Goal: Transaction & Acquisition: Purchase product/service

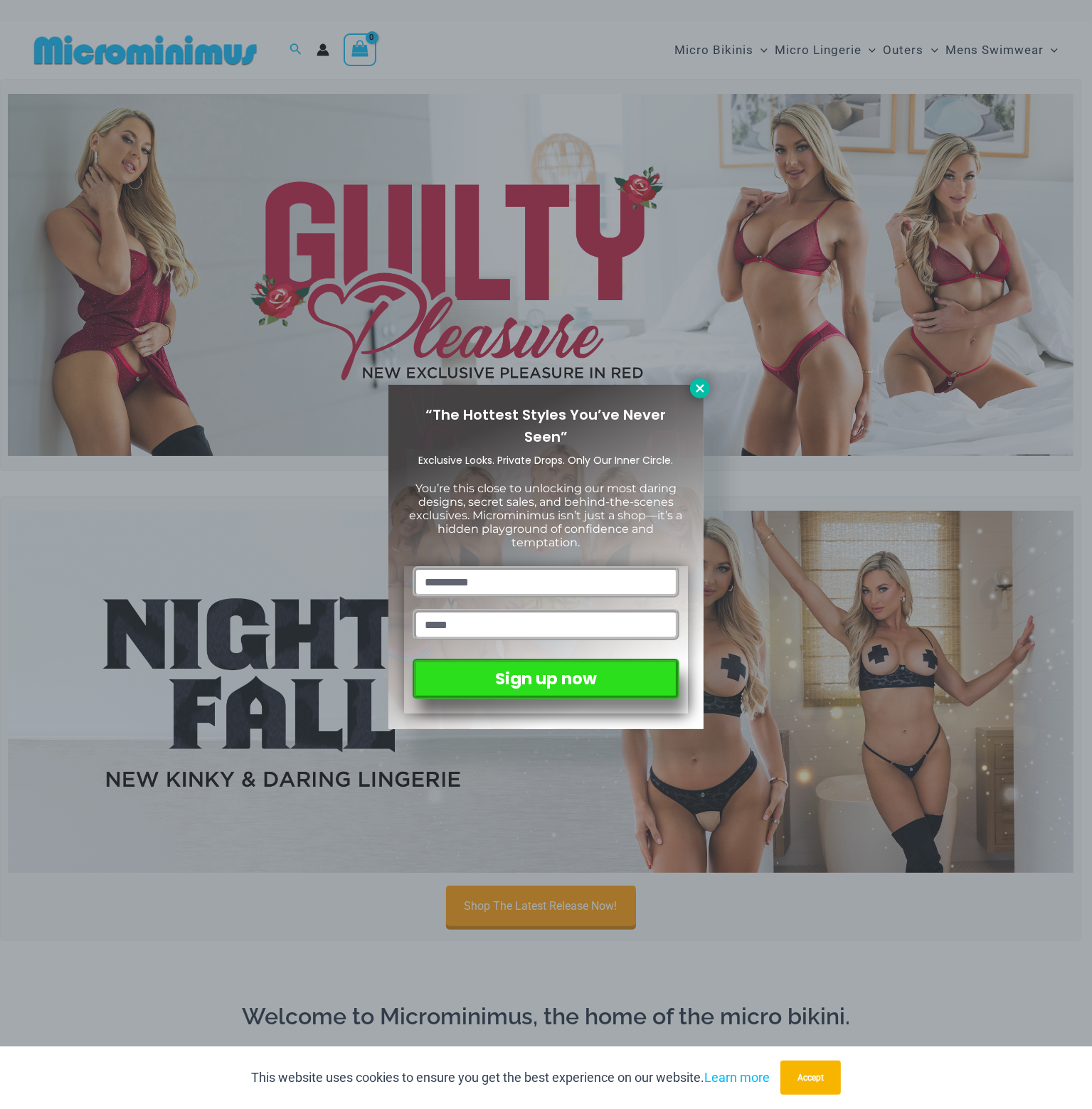
click at [702, 383] on icon at bounding box center [700, 388] width 13 height 13
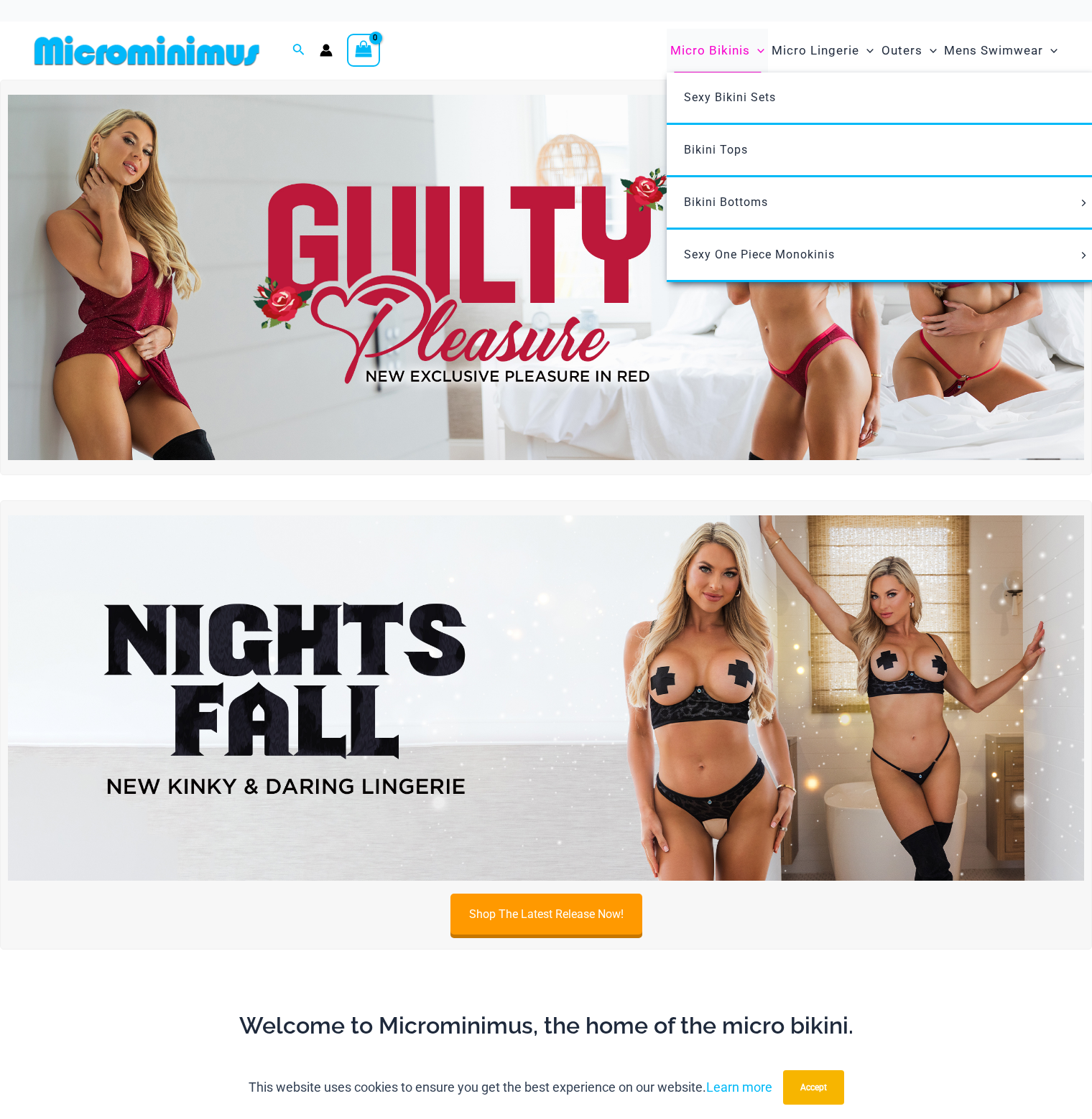
click at [693, 48] on span "Micro Bikinis" at bounding box center [709, 51] width 80 height 37
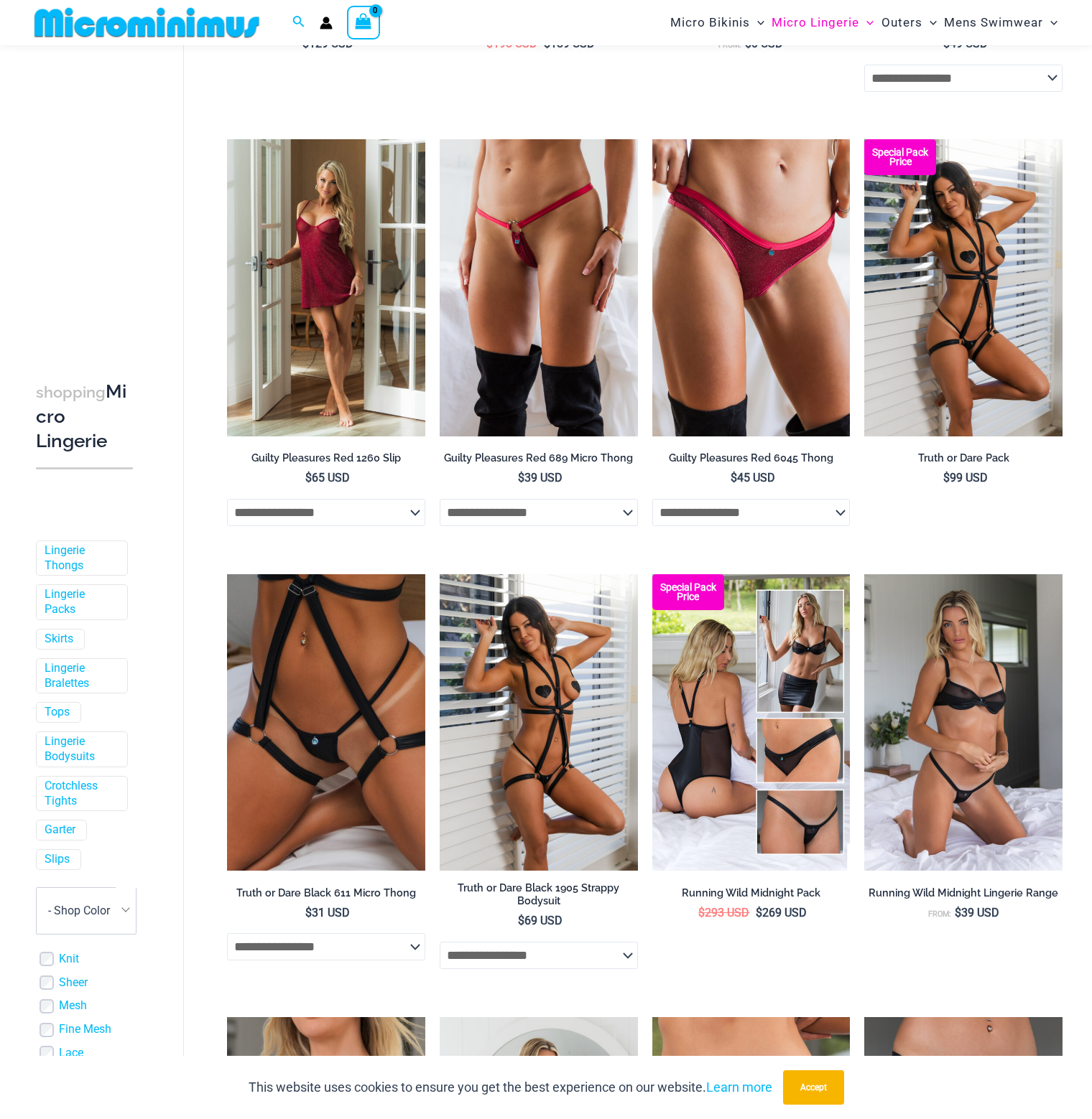
scroll to position [849, 0]
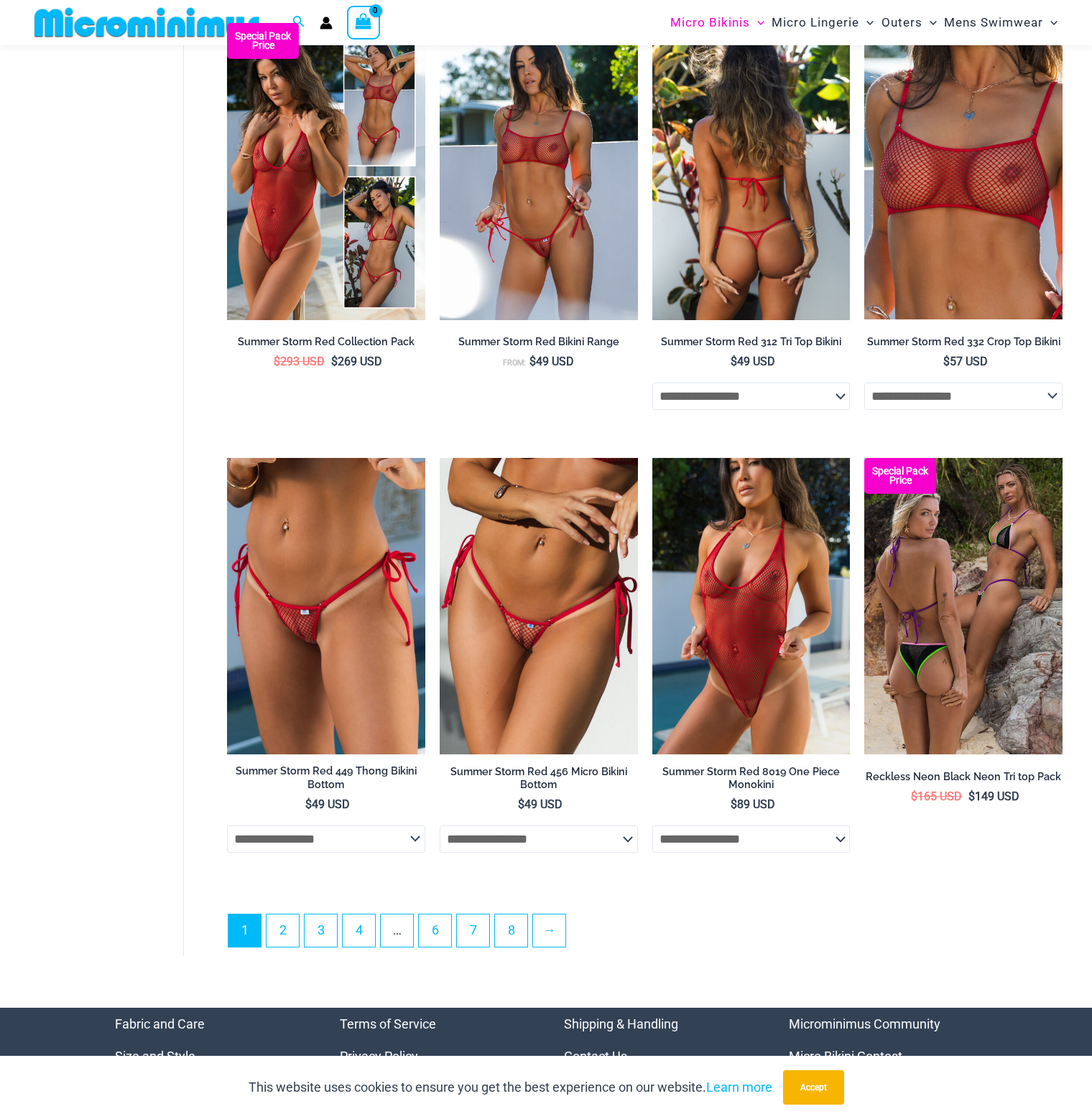
scroll to position [3147, 0]
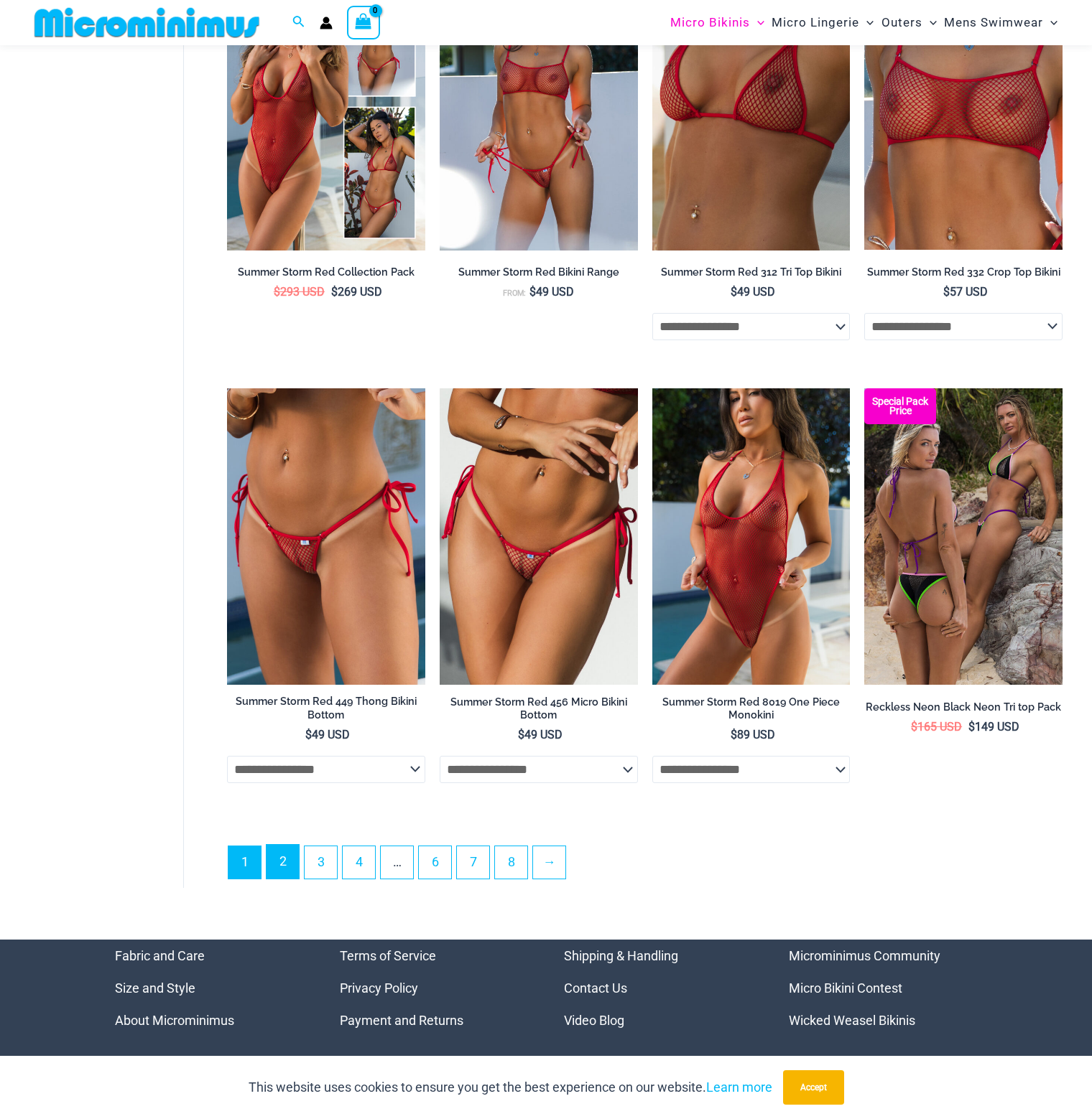
click at [287, 861] on link "2" at bounding box center [282, 862] width 33 height 33
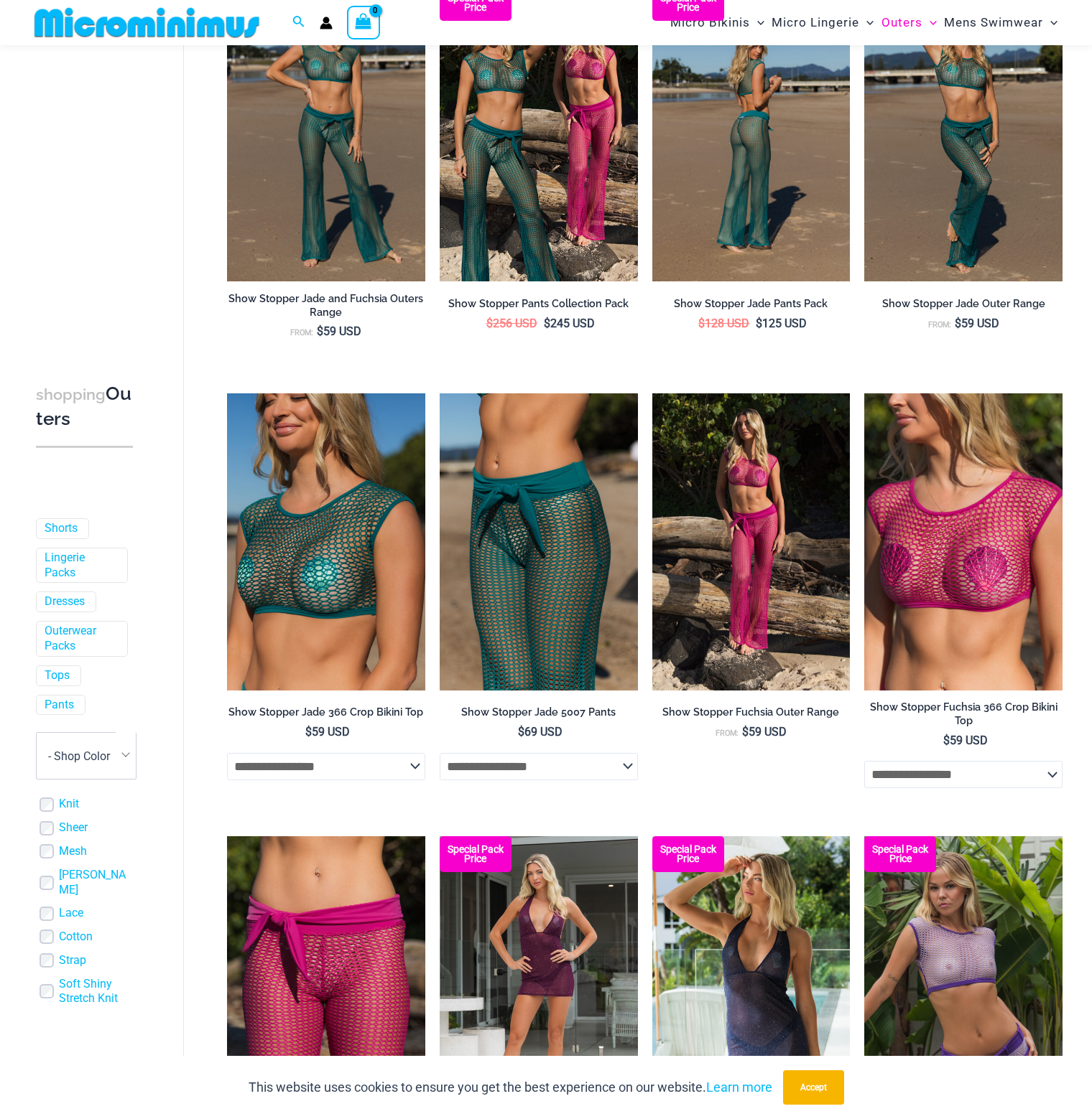
scroll to position [562, 0]
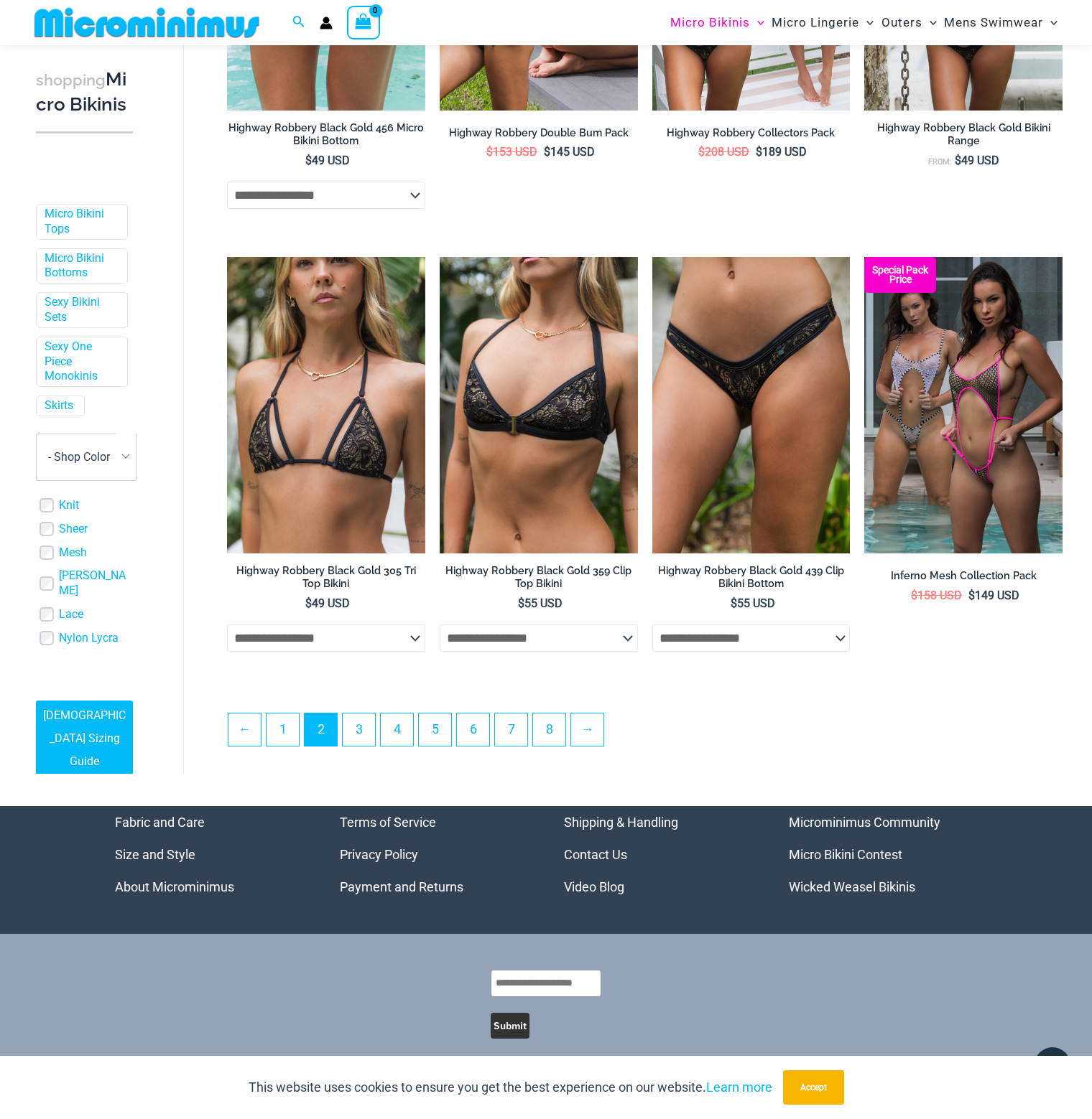
scroll to position [3002, 0]
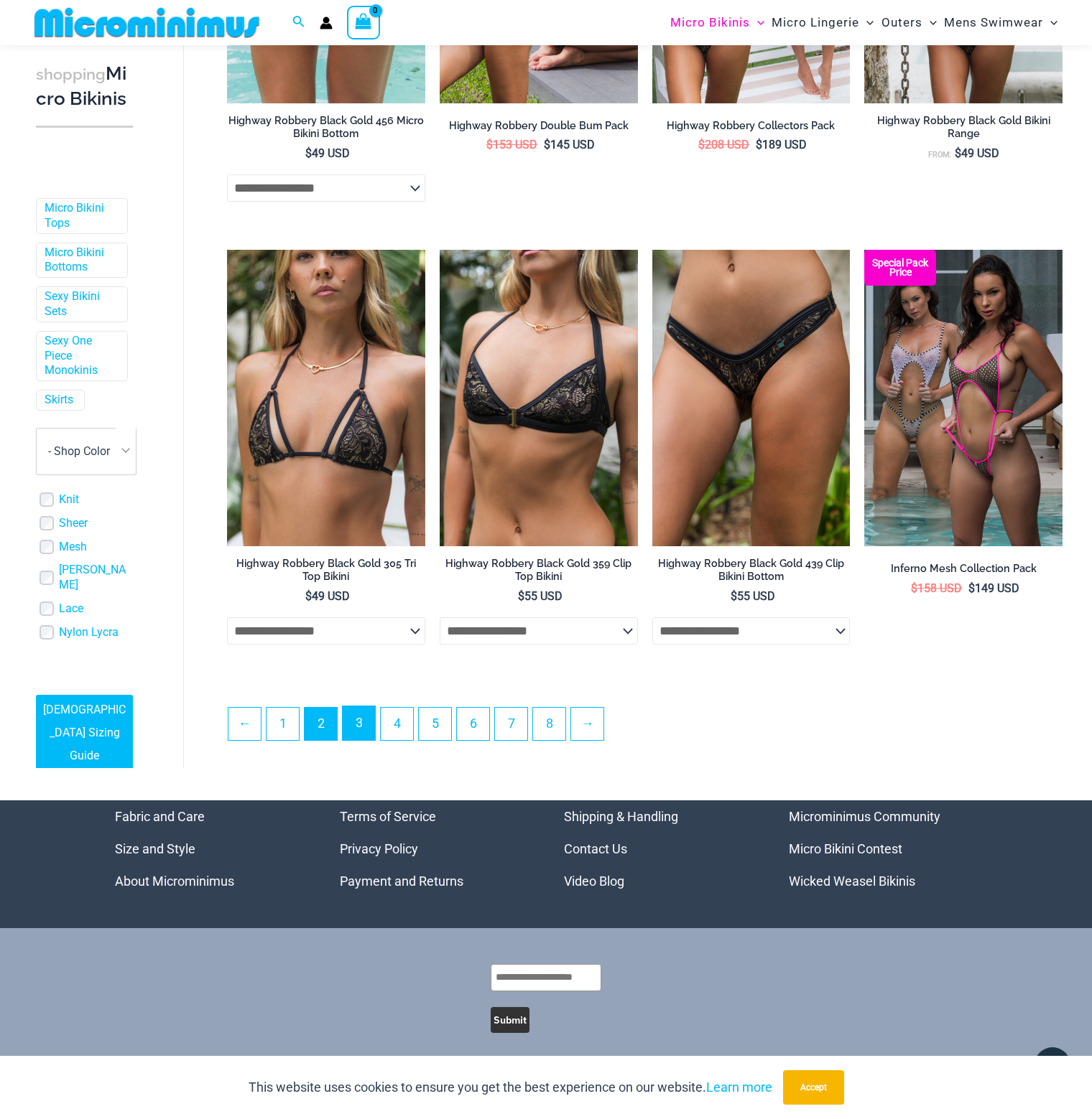
click at [363, 730] on link "3" at bounding box center [358, 723] width 33 height 33
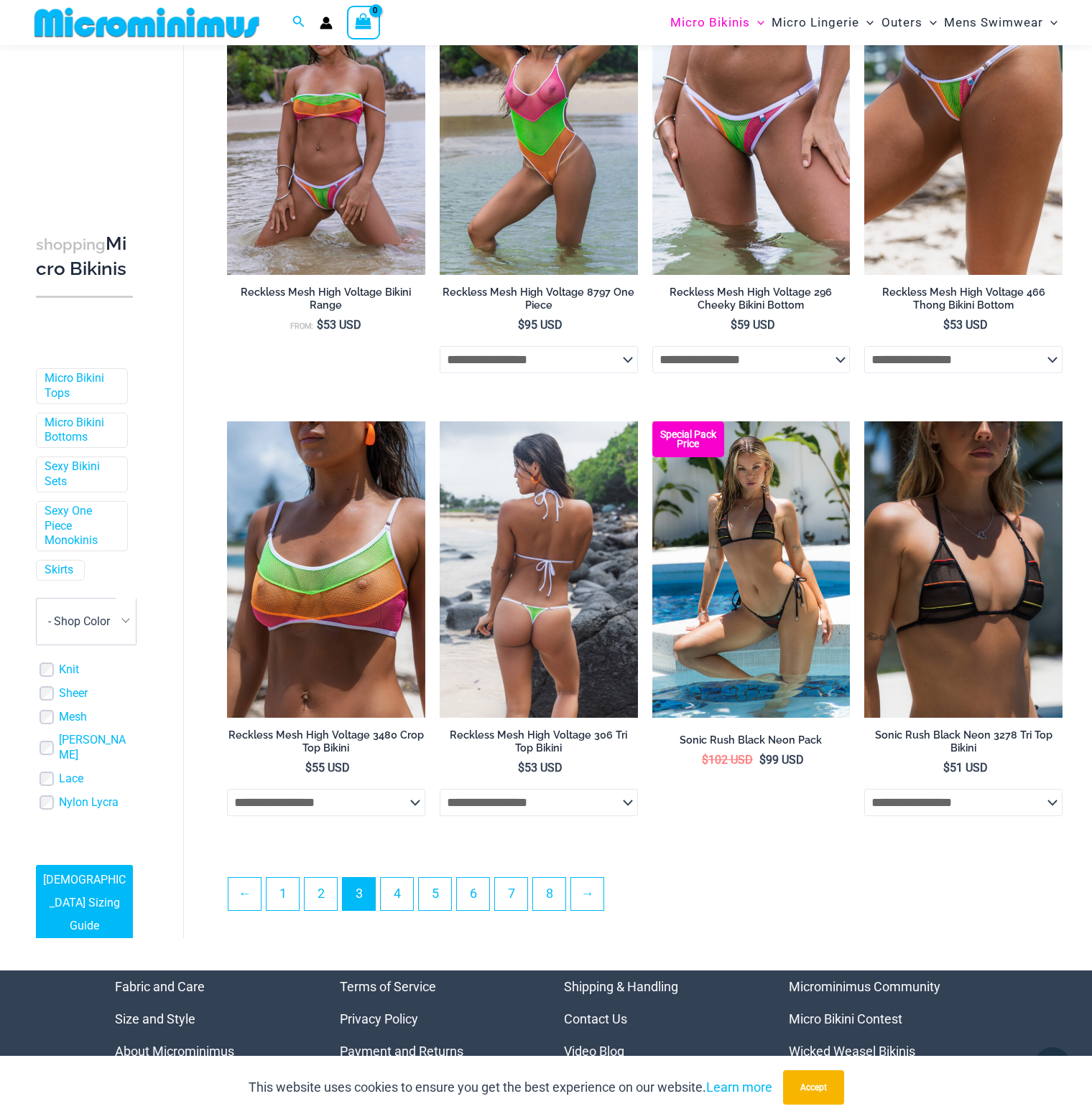
scroll to position [2859, 0]
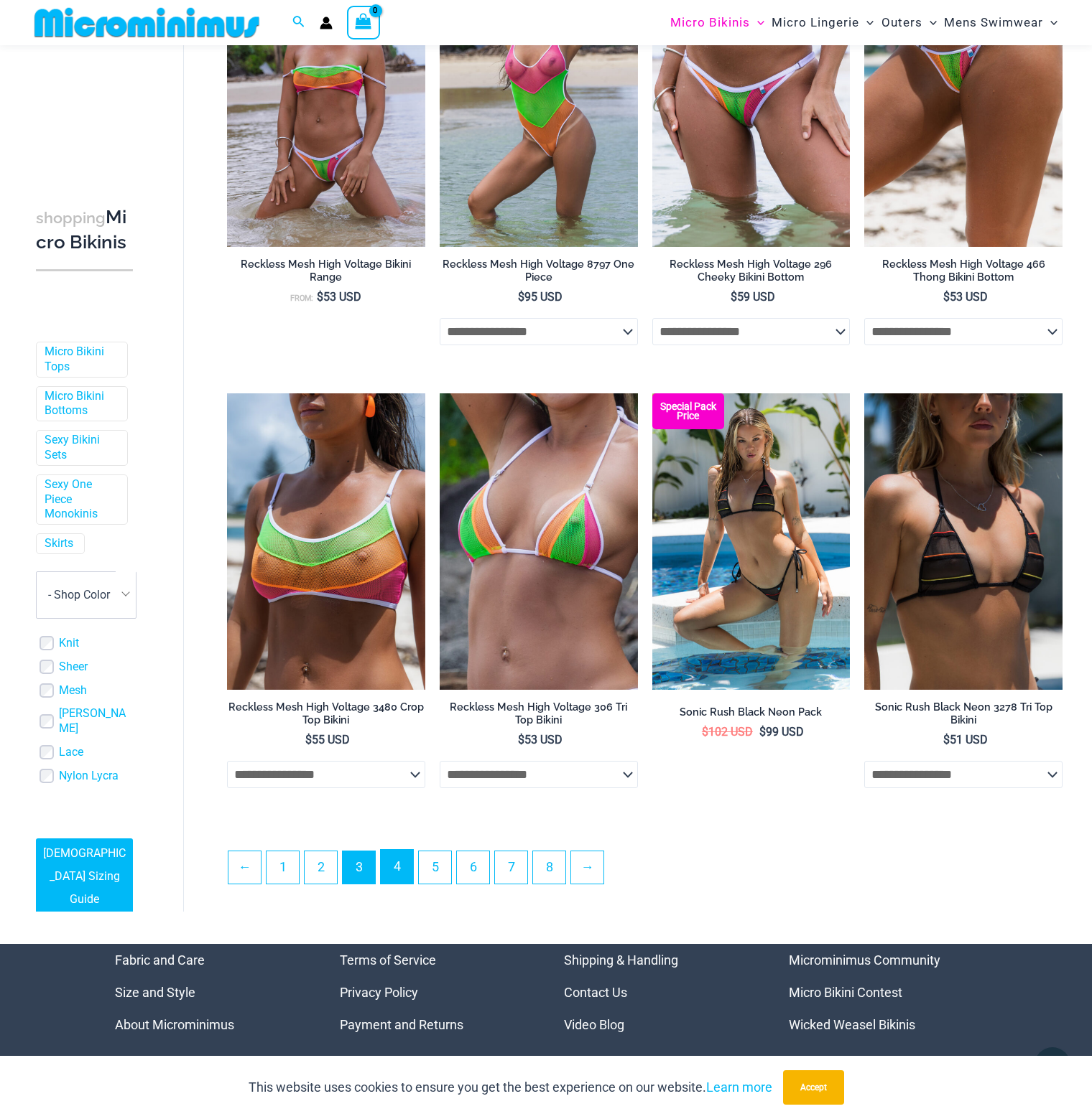
click at [405, 869] on link "4" at bounding box center [397, 867] width 33 height 33
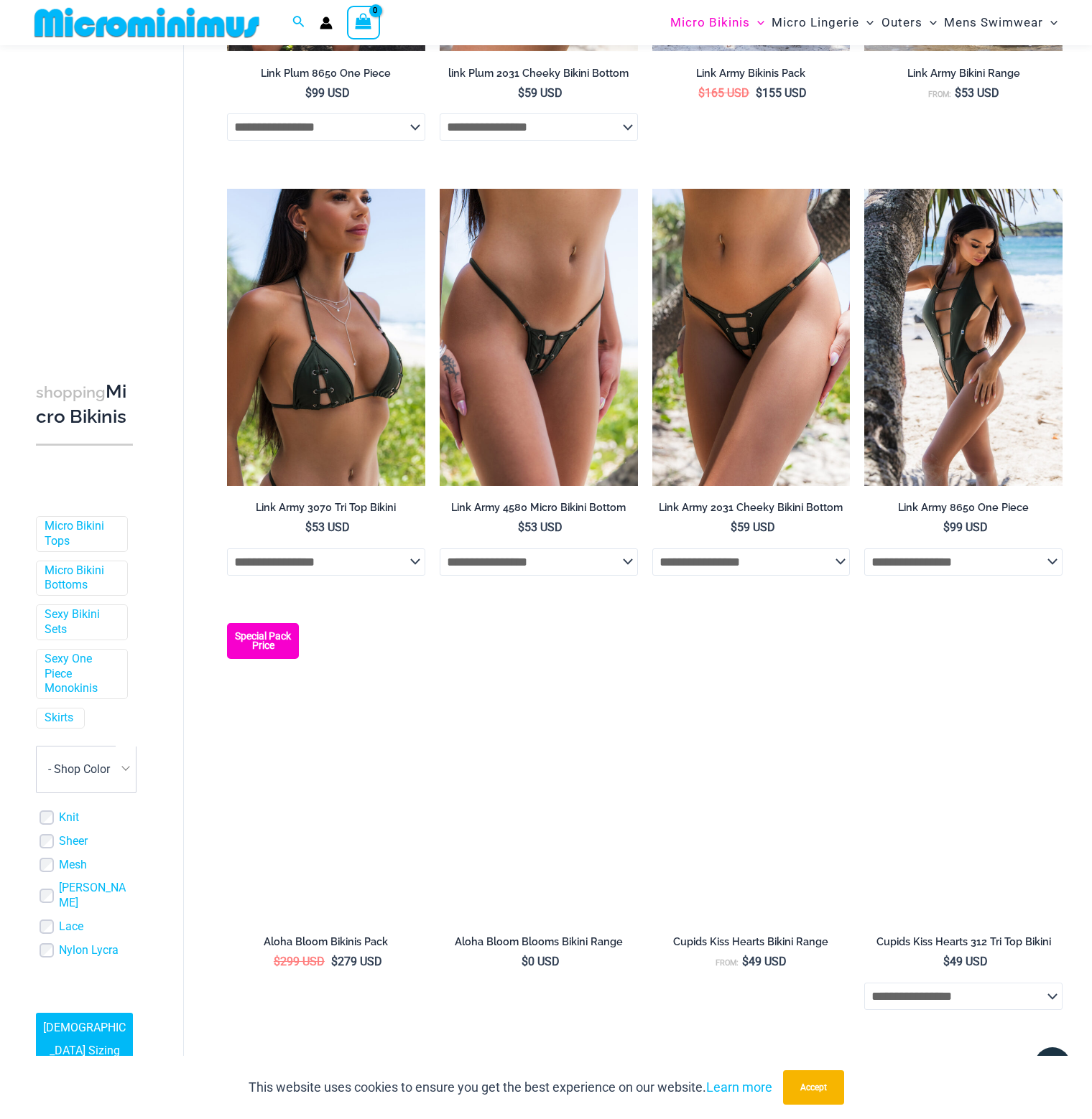
scroll to position [849, 0]
